Goal: Task Accomplishment & Management: Manage account settings

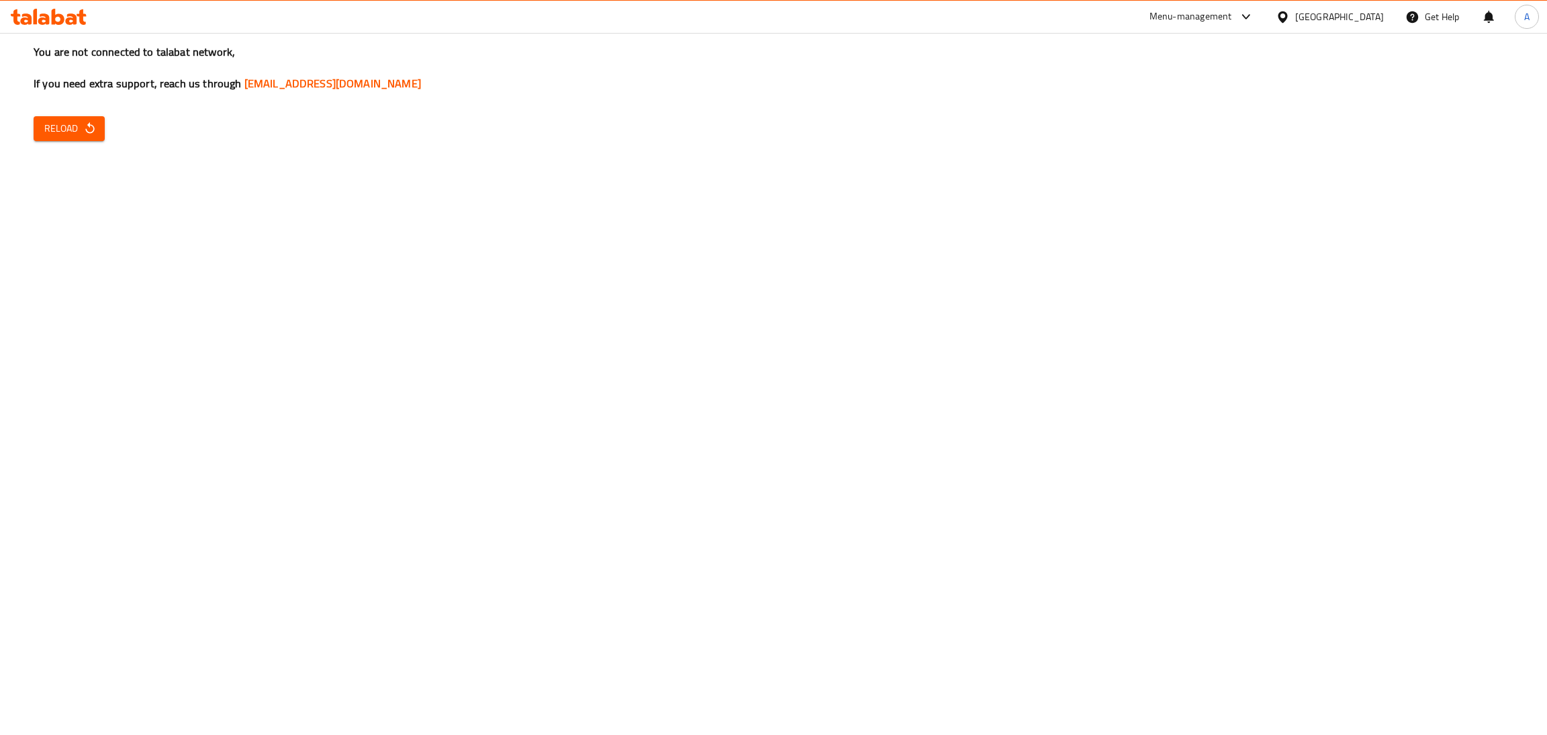
click at [74, 140] on button "Reload" at bounding box center [69, 128] width 71 height 25
click at [57, 130] on span "Reload" at bounding box center [69, 128] width 50 height 17
click at [1359, 23] on div "Bahrain" at bounding box center [1339, 16] width 89 height 15
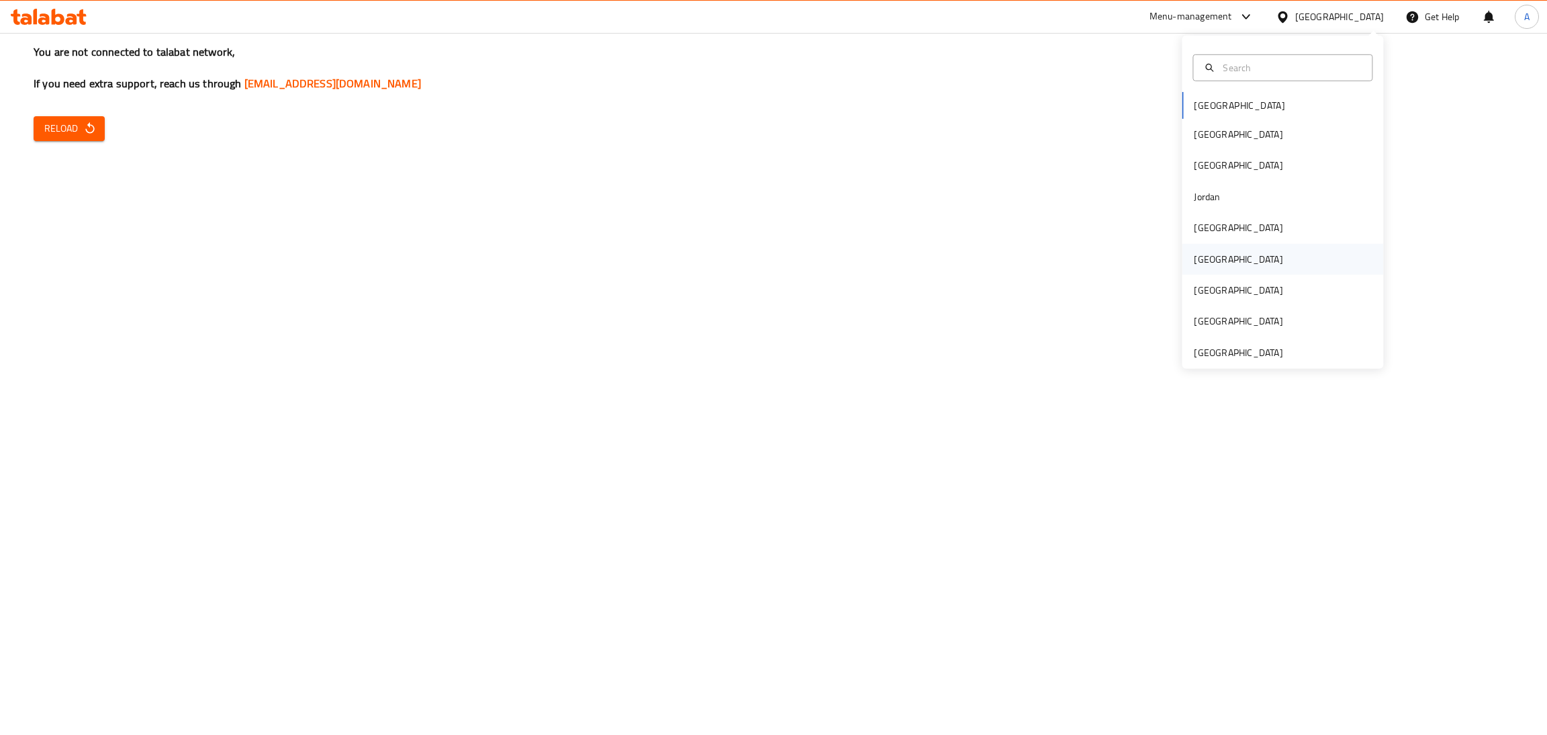
click at [1217, 260] on div "[GEOGRAPHIC_DATA]" at bounding box center [1282, 258] width 201 height 31
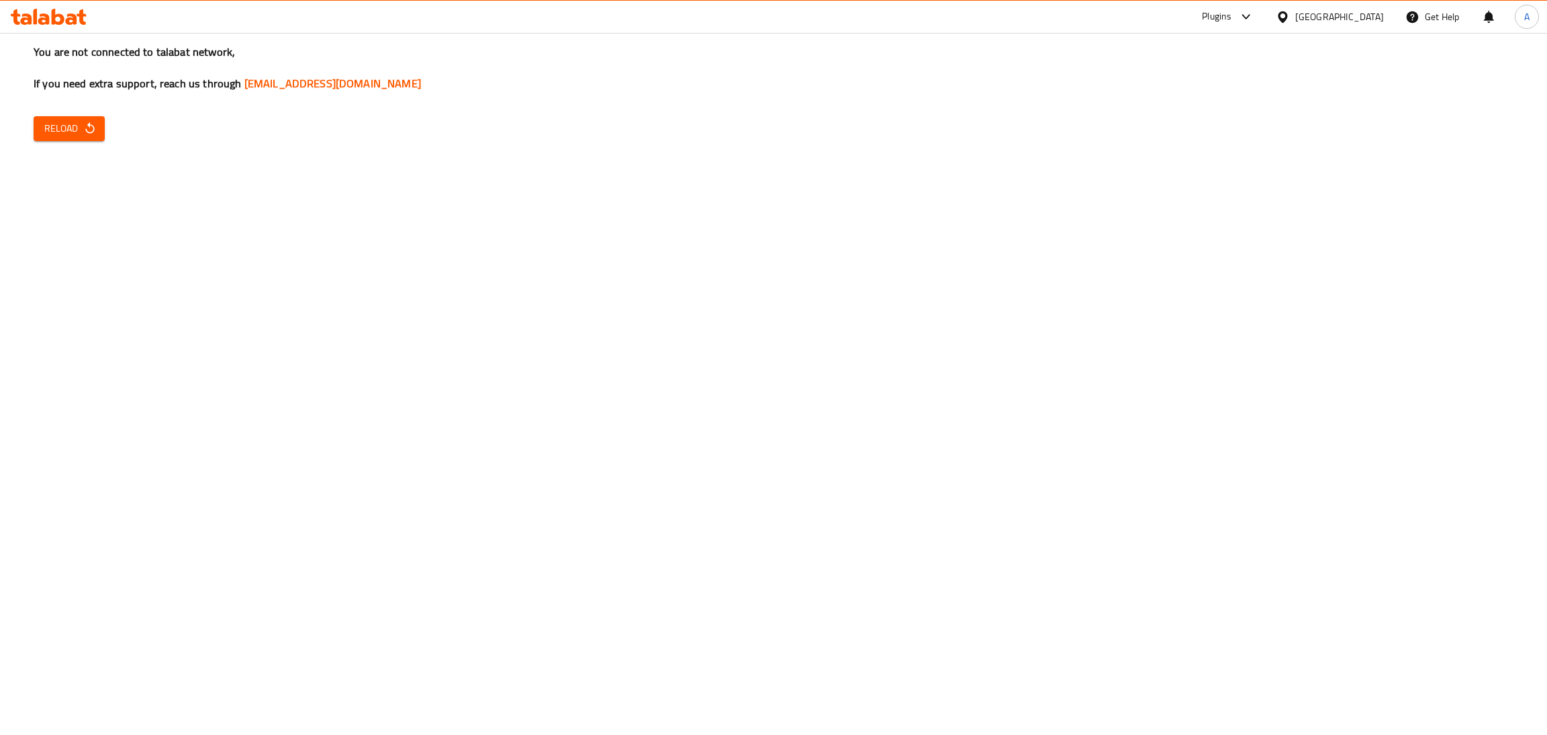
click at [88, 120] on span "Reload" at bounding box center [69, 128] width 50 height 17
drag, startPoint x: 269, startPoint y: 214, endPoint x: 83, endPoint y: 197, distance: 187.4
click at [267, 216] on div "You are not connected to talabat network, If you need extra support, reach us t…" at bounding box center [773, 367] width 1547 height 735
click at [65, 120] on span "Reload" at bounding box center [69, 128] width 50 height 17
click at [65, 134] on span "Reload" at bounding box center [69, 128] width 50 height 17
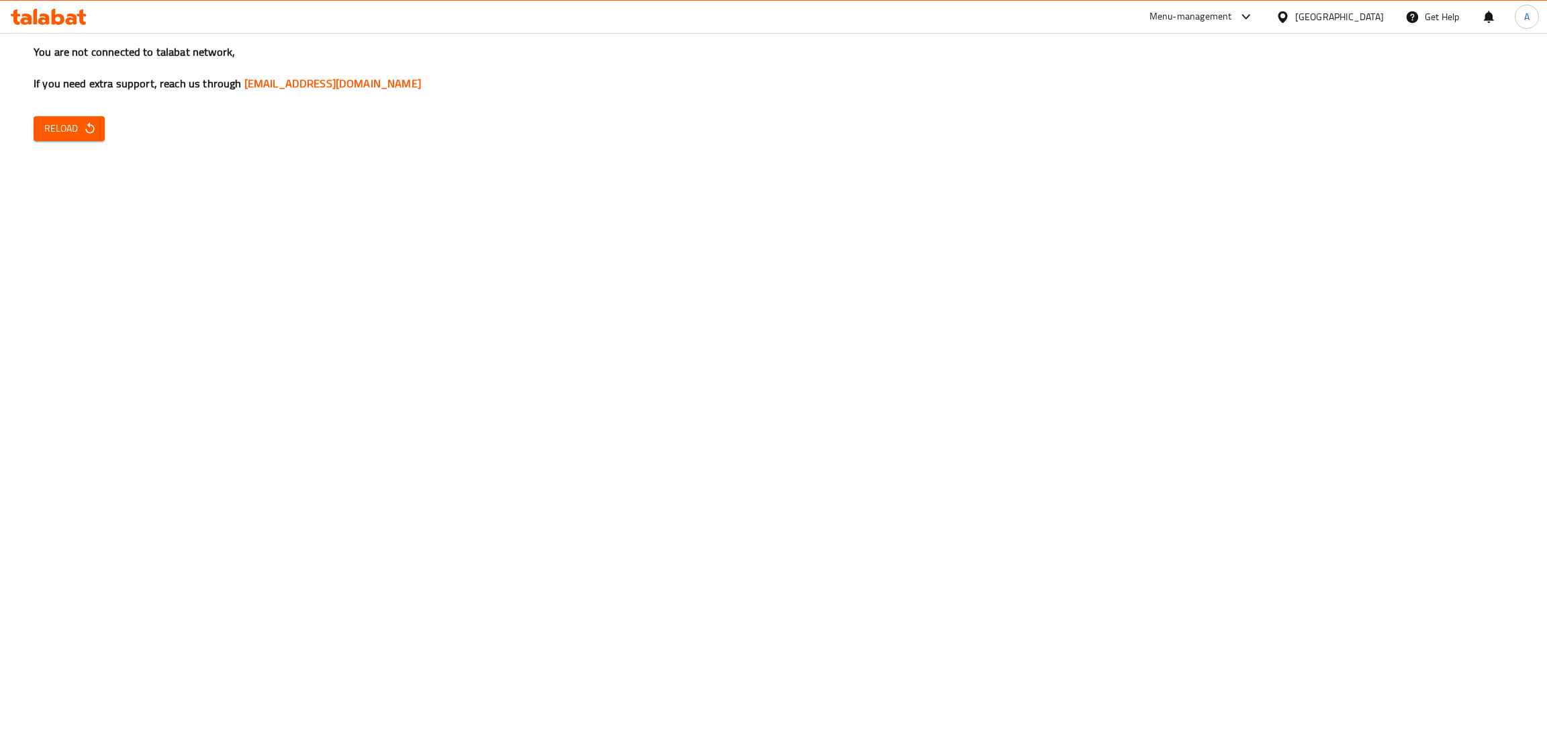
click at [1295, 17] on div at bounding box center [1285, 16] width 19 height 15
drag, startPoint x: 287, startPoint y: 308, endPoint x: 275, endPoint y: 312, distance: 13.0
click at [287, 308] on div "You are not connected to talabat network, If you need extra support, reach us t…" at bounding box center [773, 367] width 1547 height 735
click at [1287, 17] on icon at bounding box center [1282, 16] width 9 height 11
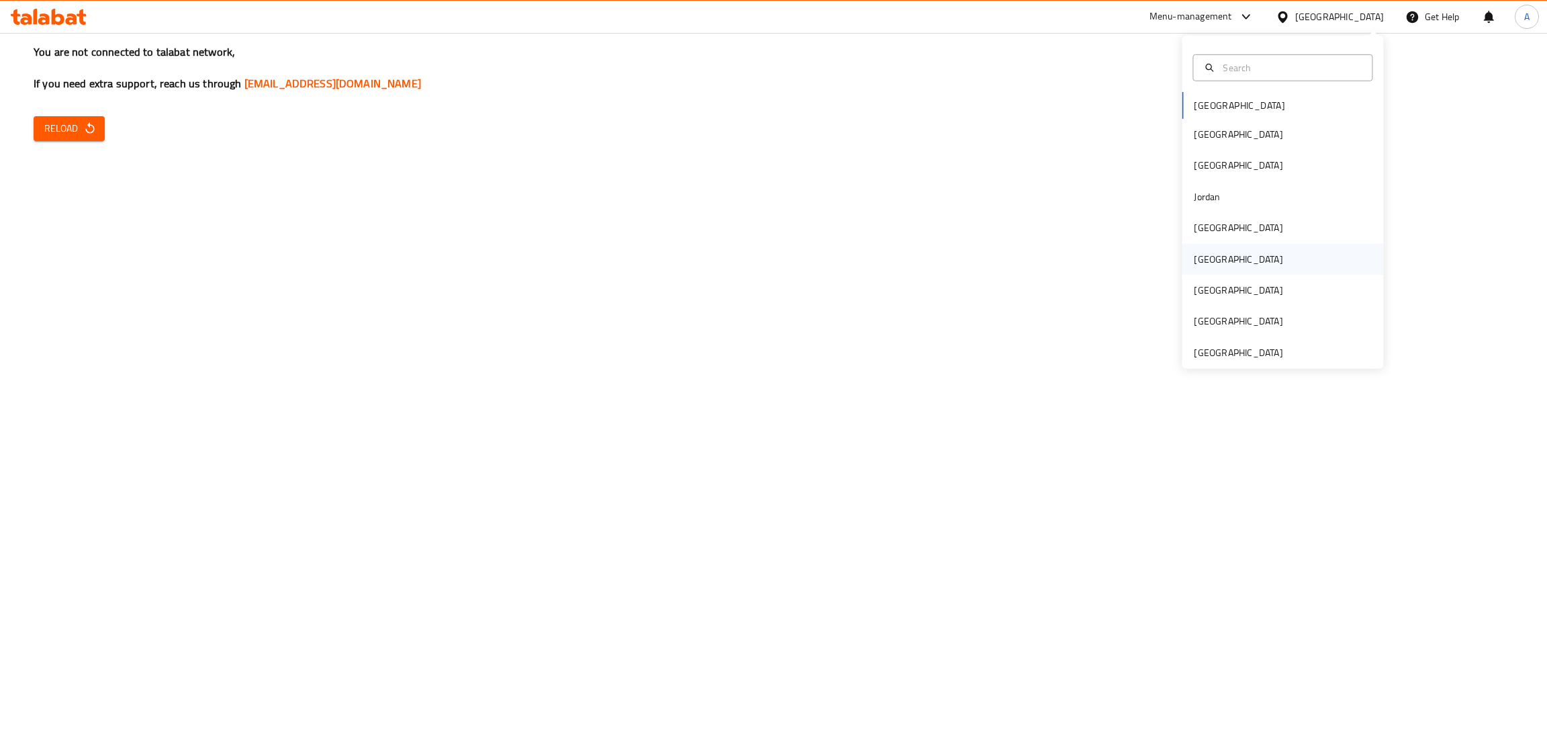
click at [1194, 264] on div "Oman" at bounding box center [1238, 258] width 89 height 15
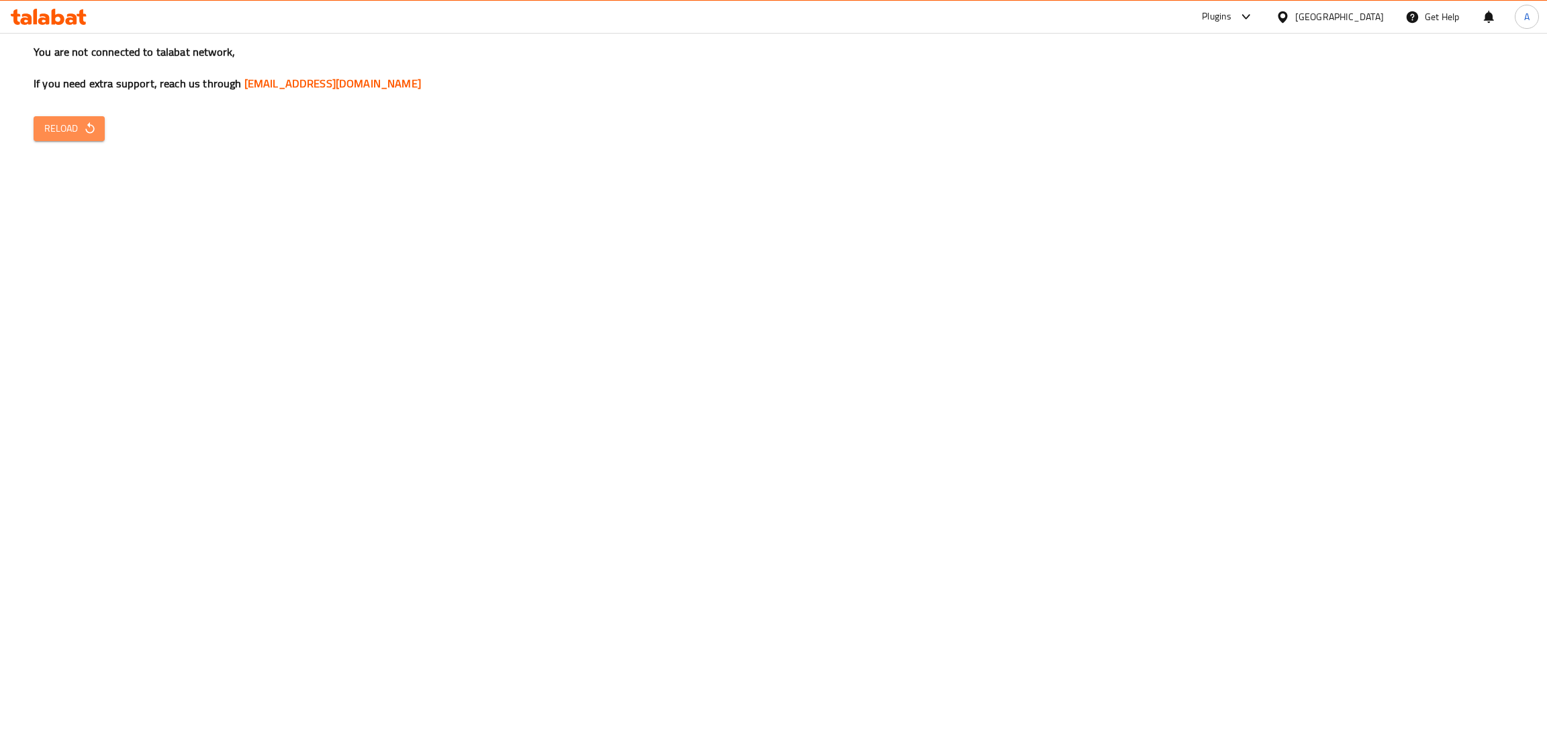
click at [83, 131] on icon "button" at bounding box center [89, 128] width 13 height 13
click at [83, 124] on icon "button" at bounding box center [89, 128] width 13 height 13
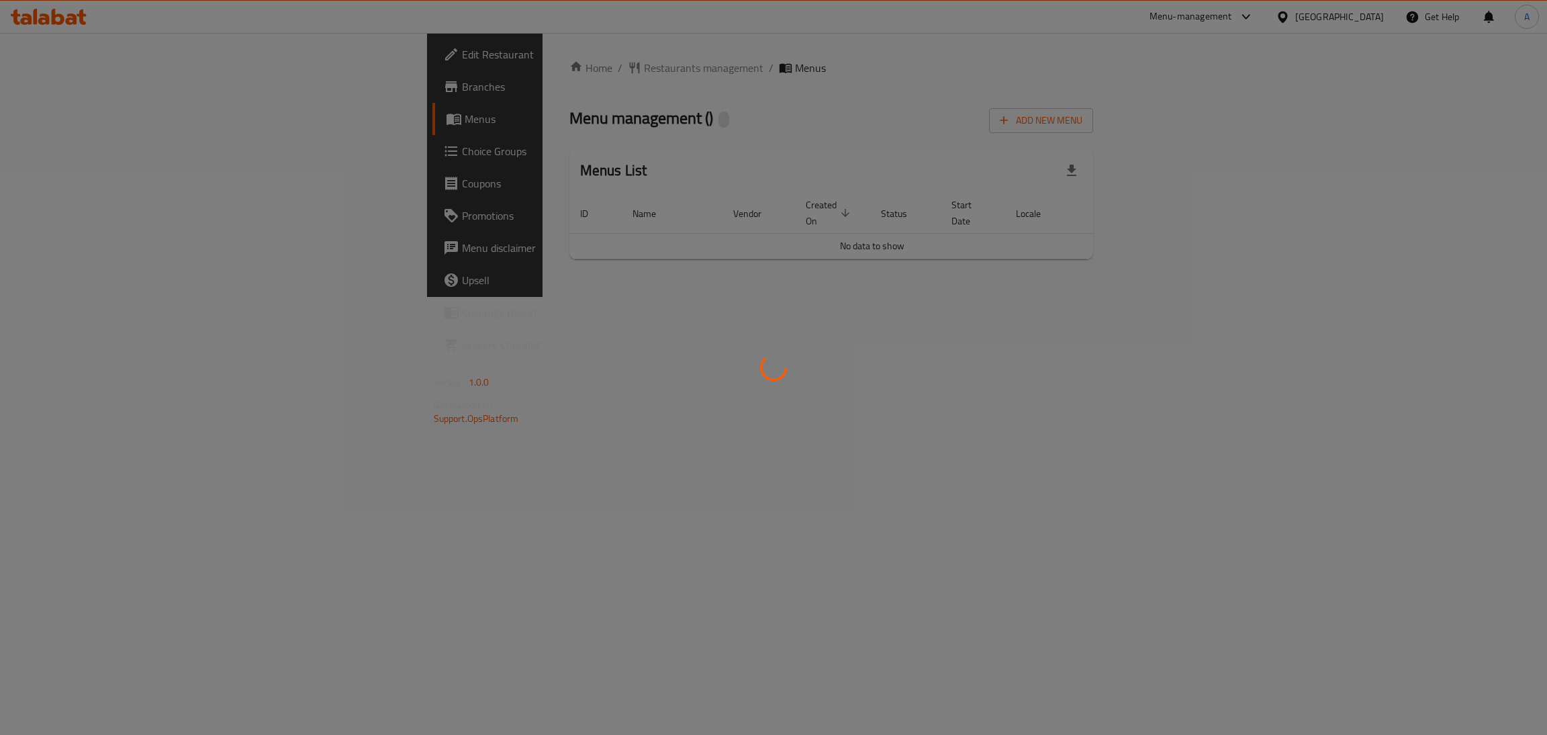
drag, startPoint x: 944, startPoint y: 412, endPoint x: 936, endPoint y: 357, distance: 56.3
click at [945, 412] on div at bounding box center [773, 367] width 1547 height 735
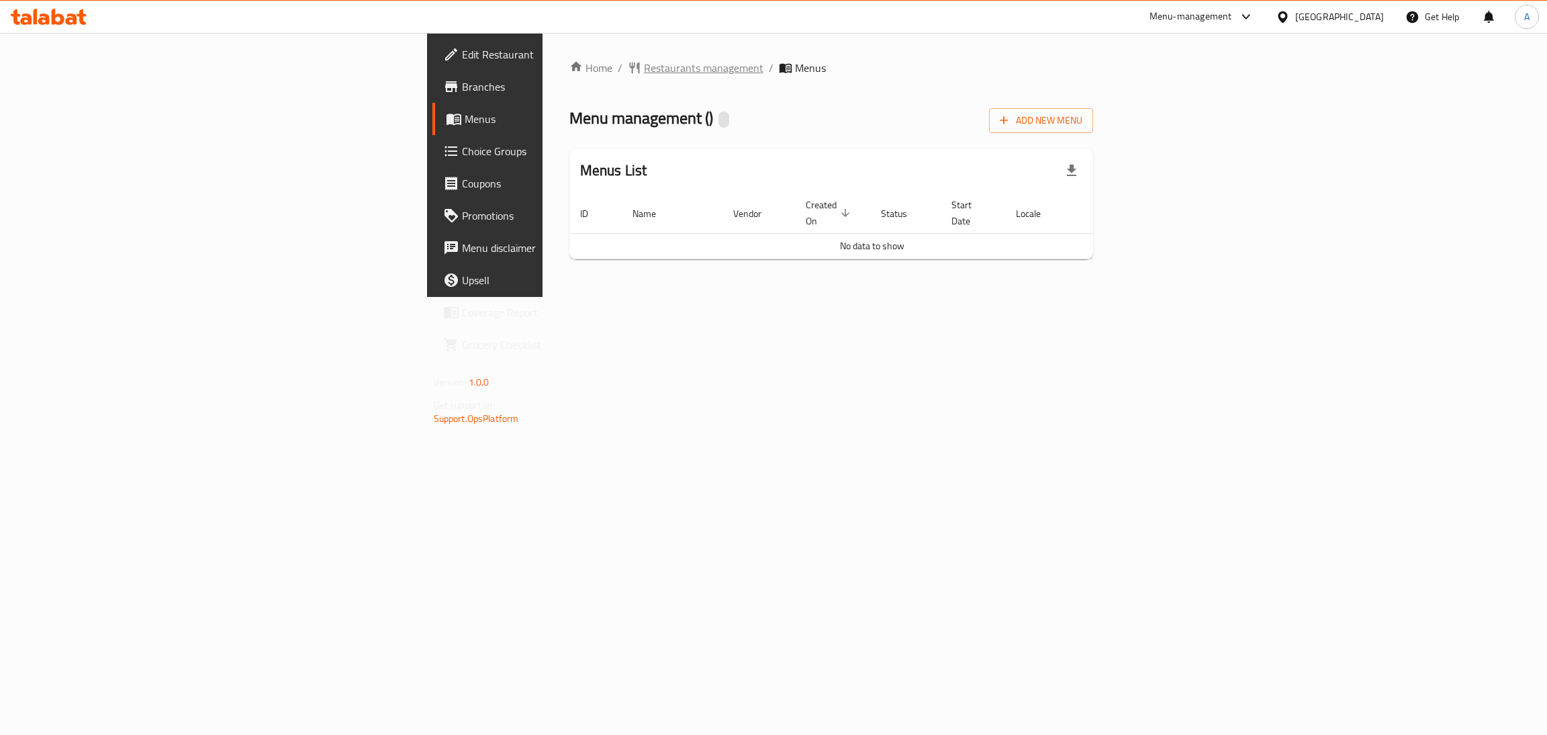
click at [644, 68] on span "Restaurants management" at bounding box center [704, 68] width 120 height 16
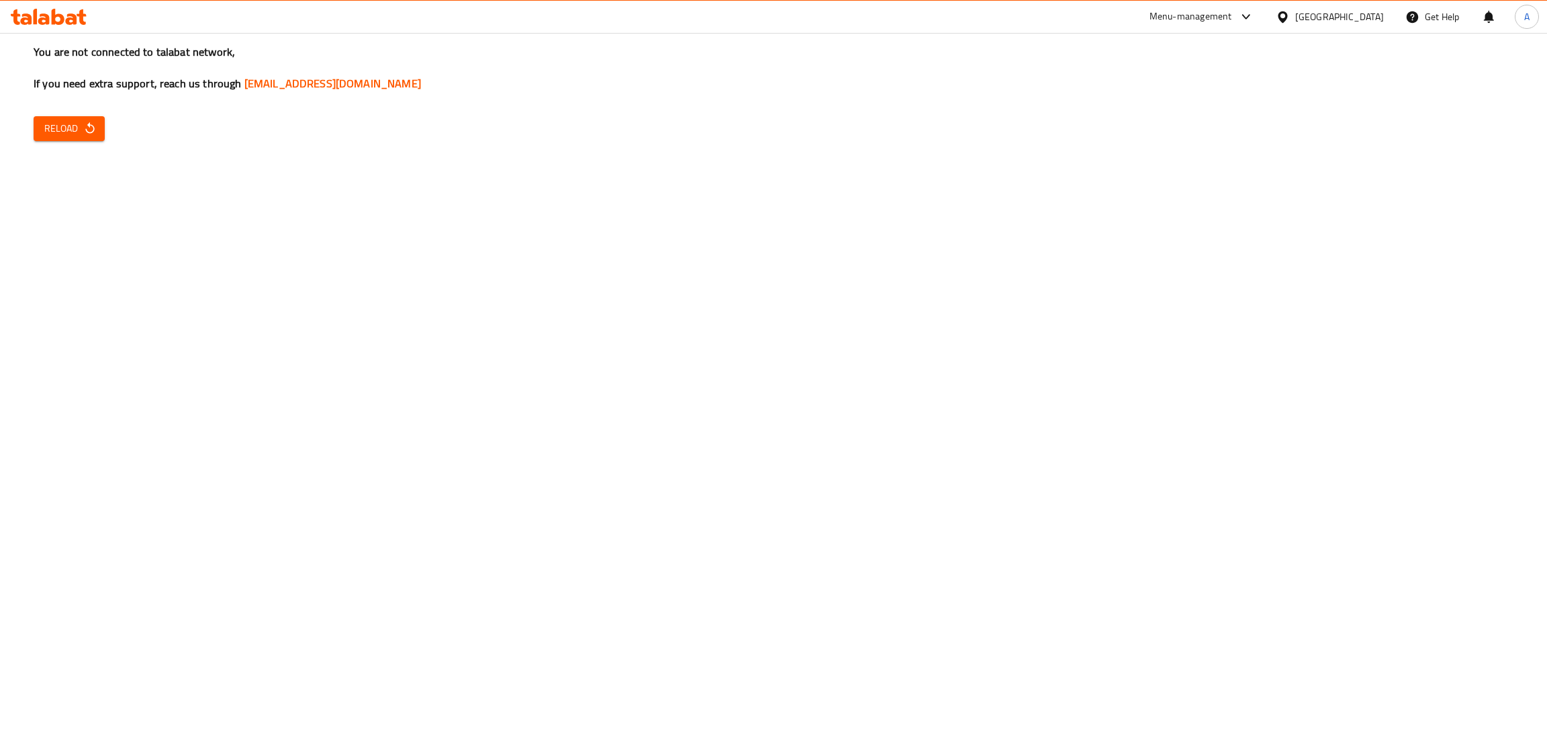
click at [57, 126] on span "Reload" at bounding box center [69, 128] width 50 height 17
click at [1546, 276] on div "You are not connected to talabat network, If you need extra support, reach us t…" at bounding box center [773, 367] width 1547 height 735
click at [51, 124] on span "Reload" at bounding box center [69, 128] width 50 height 17
